Goal: Communication & Community: Answer question/provide support

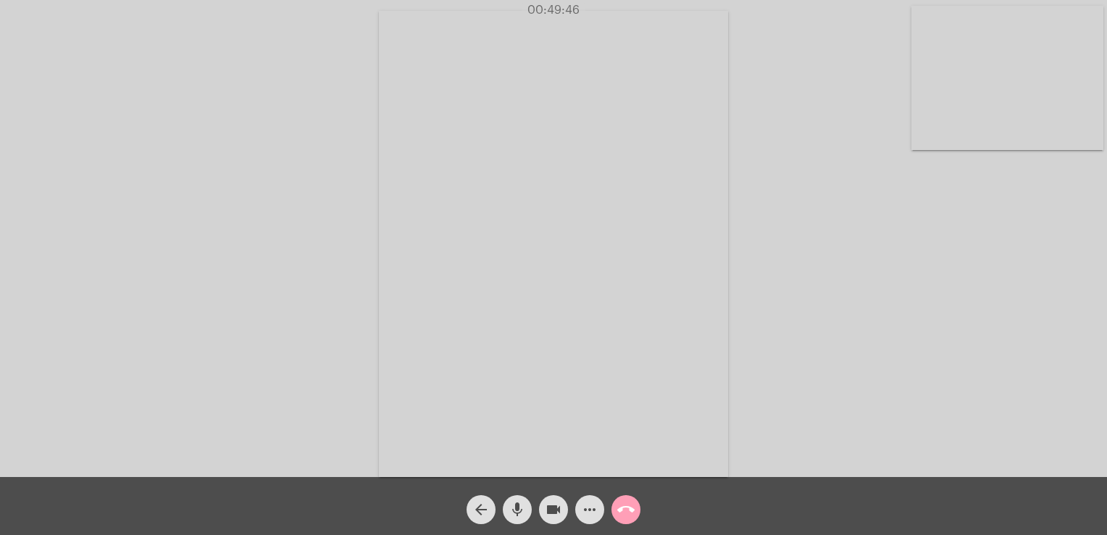
click at [630, 506] on mat-icon "call_end" at bounding box center [625, 509] width 17 height 17
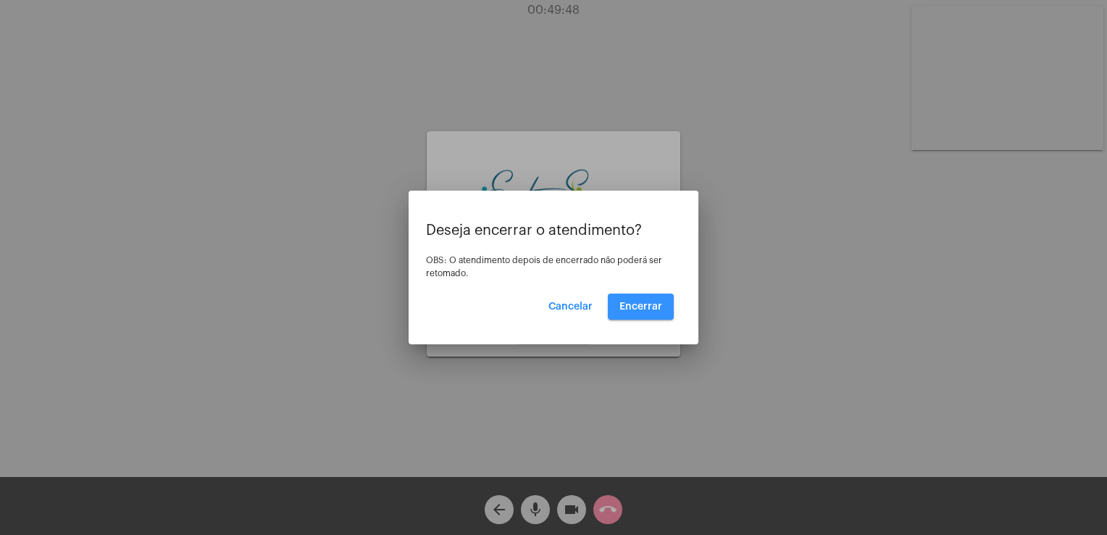
click at [640, 301] on span "Encerrar" at bounding box center [640, 306] width 43 height 10
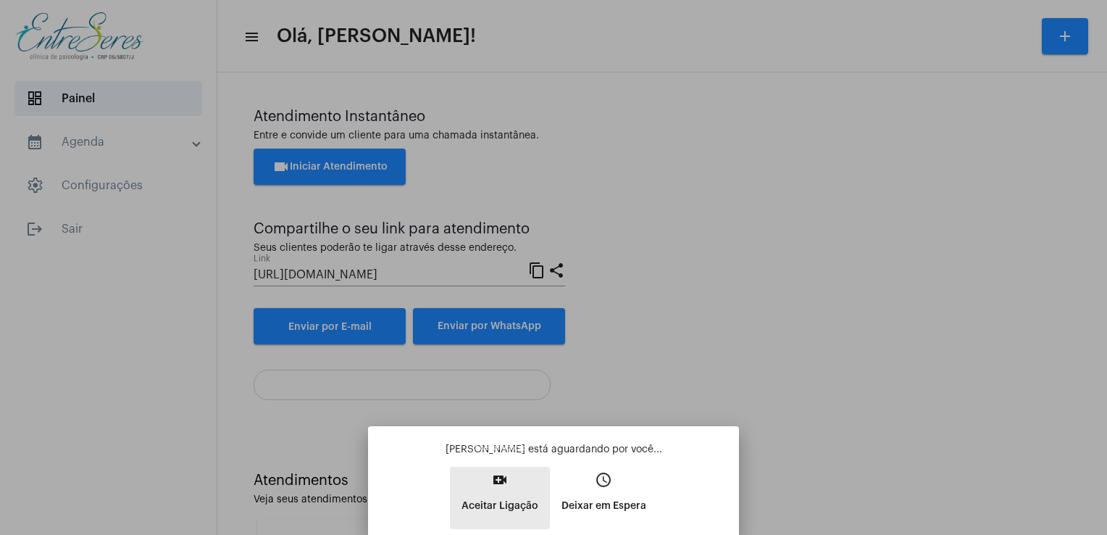
click at [544, 494] on button "video_call Aceitar Ligação" at bounding box center [500, 497] width 100 height 62
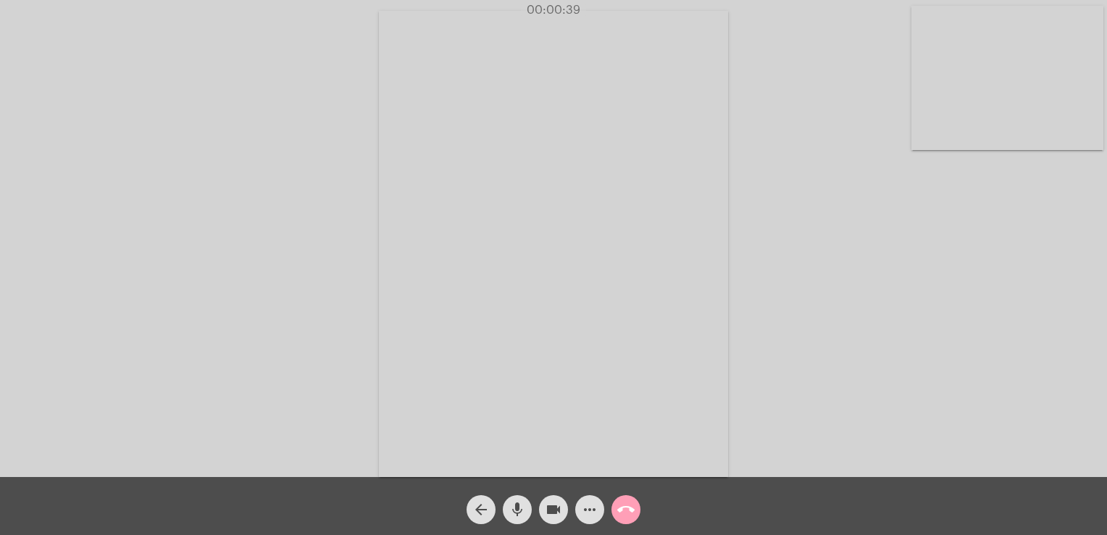
click at [617, 511] on mat-icon "call_end" at bounding box center [625, 509] width 17 height 17
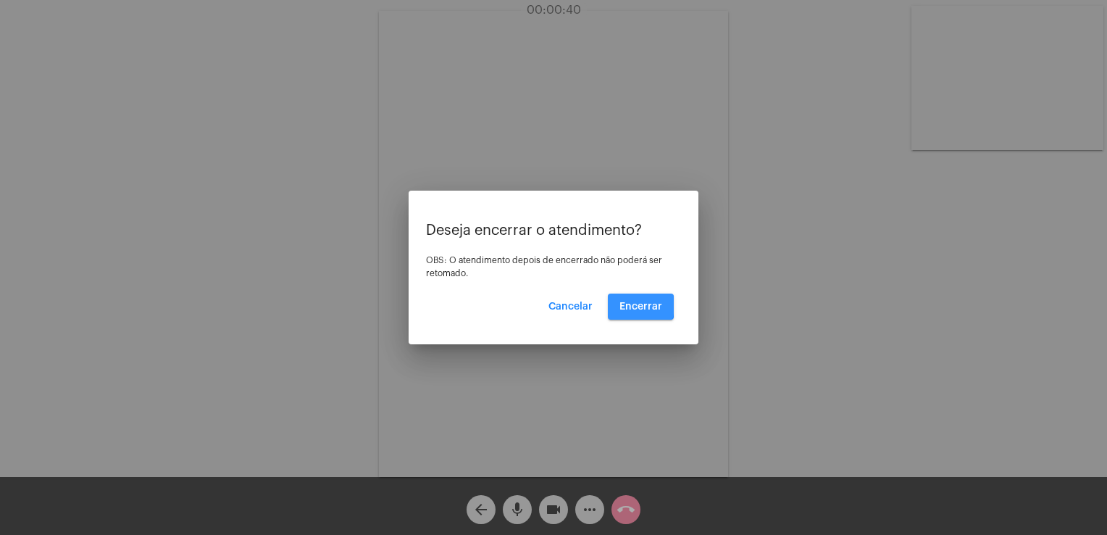
click at [629, 305] on span "Encerrar" at bounding box center [640, 306] width 43 height 10
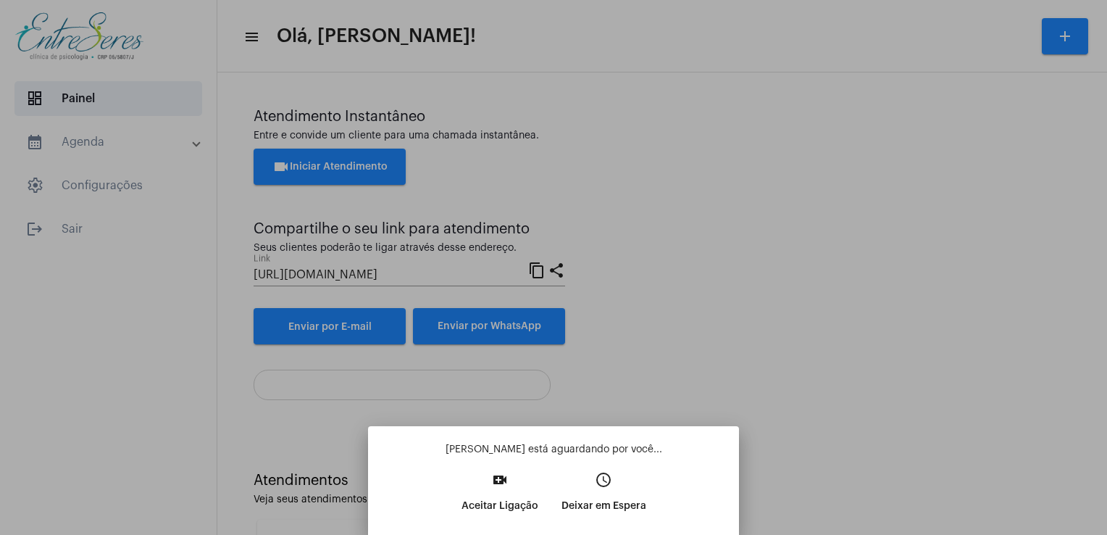
click at [38, 473] on div at bounding box center [553, 267] width 1107 height 535
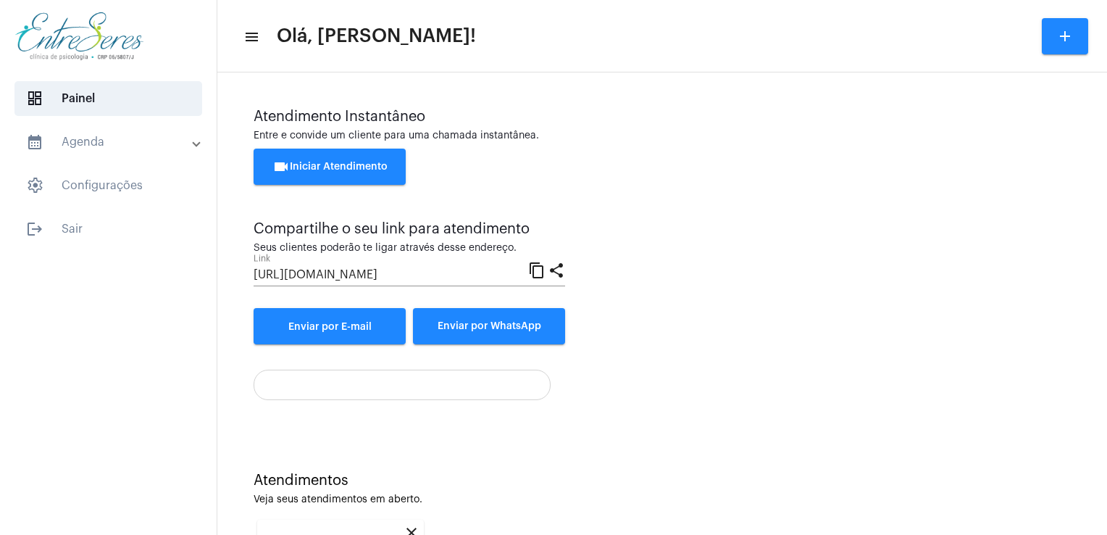
scroll to position [193, 0]
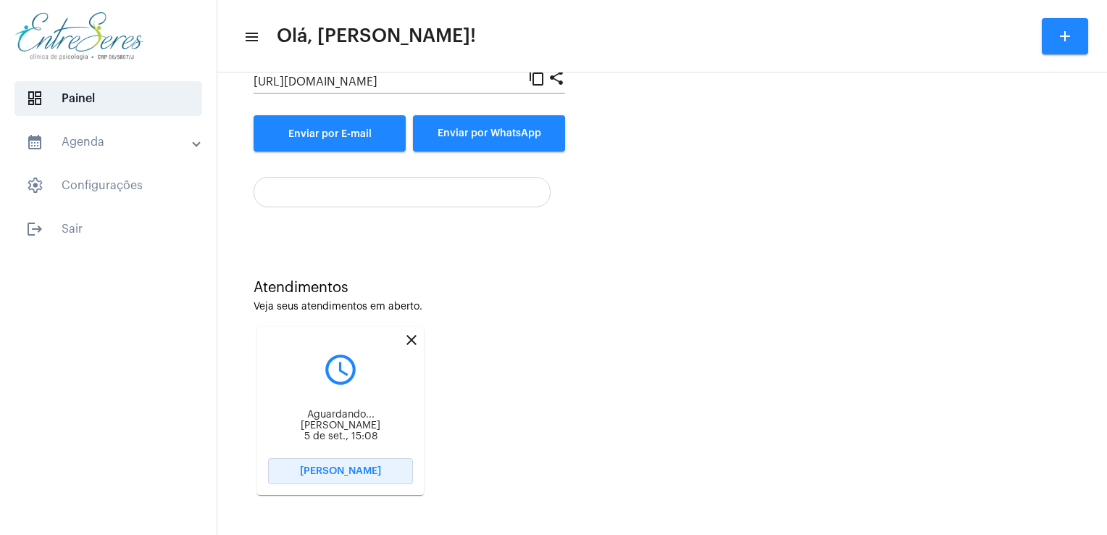
click at [319, 474] on span "[PERSON_NAME]" at bounding box center [340, 471] width 81 height 10
